Goal: Task Accomplishment & Management: Manage account settings

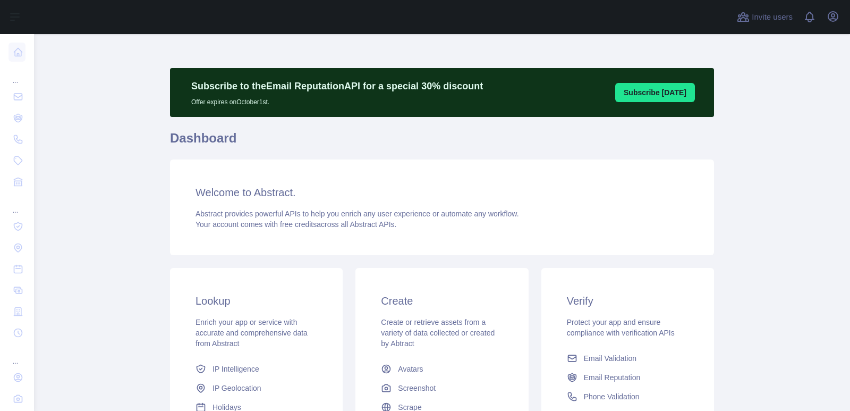
click at [836, 14] on icon "button" at bounding box center [833, 16] width 13 height 13
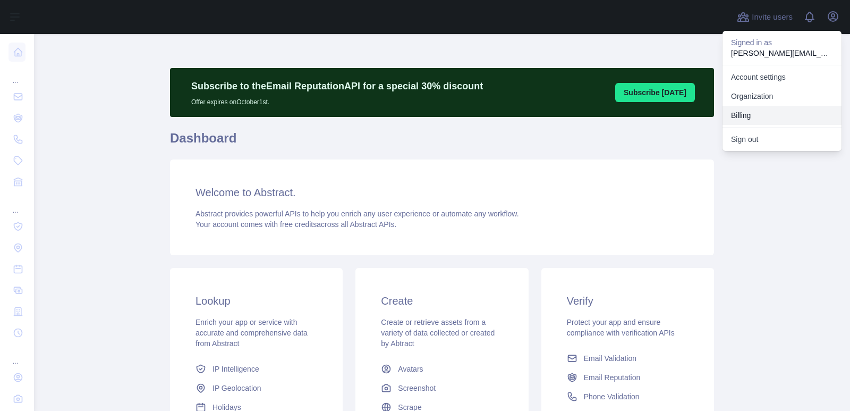
click at [742, 116] on button "Billing" at bounding box center [782, 115] width 119 height 19
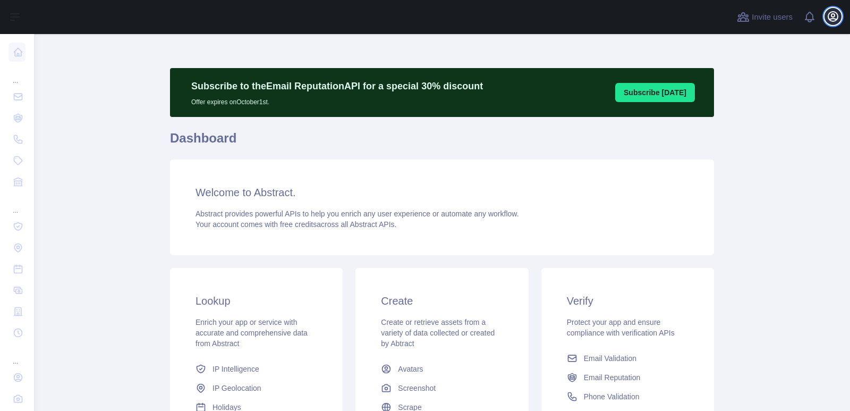
click at [831, 21] on icon "button" at bounding box center [834, 17] width 10 height 10
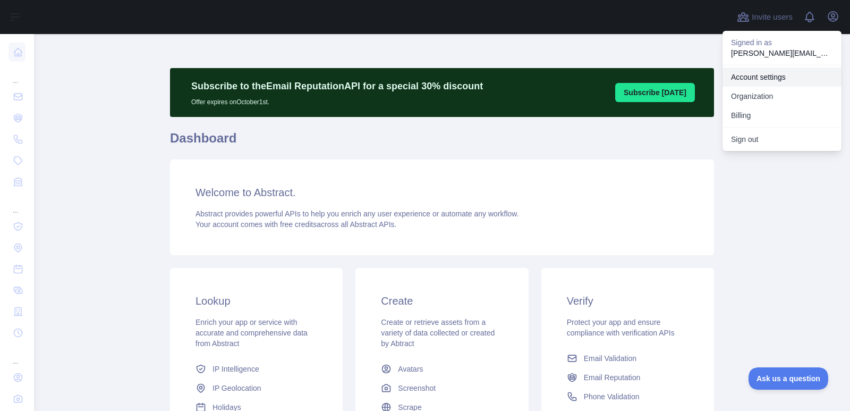
click at [747, 75] on link "Account settings" at bounding box center [782, 77] width 119 height 19
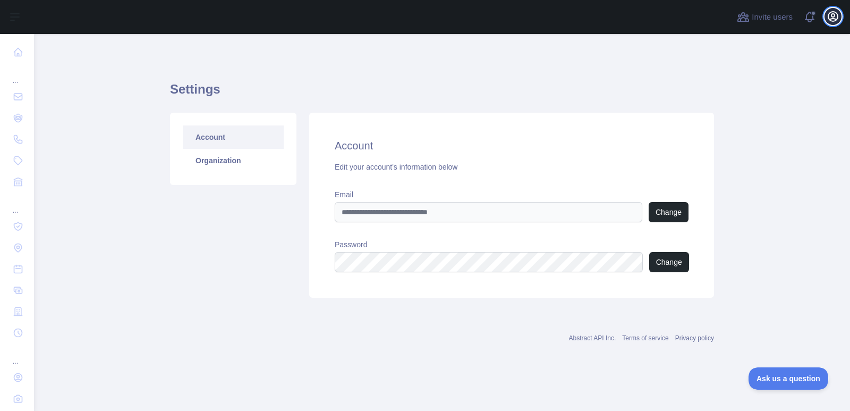
click at [838, 15] on icon "button" at bounding box center [834, 17] width 10 height 10
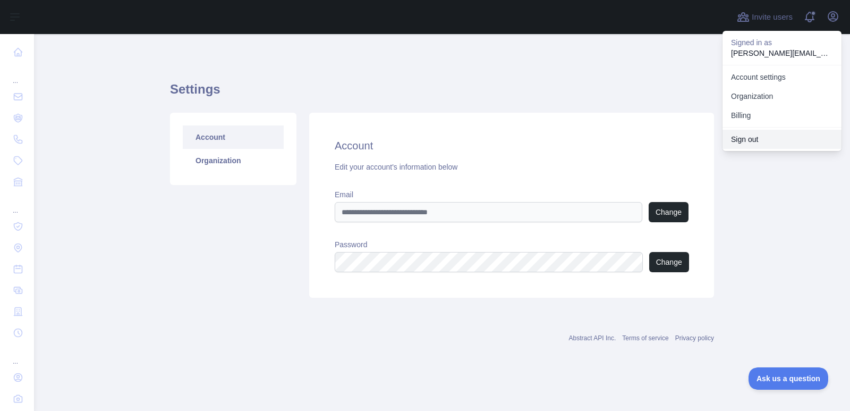
click at [731, 144] on button "Sign out" at bounding box center [782, 139] width 119 height 19
